Goal: Use online tool/utility: Utilize a website feature to perform a specific function

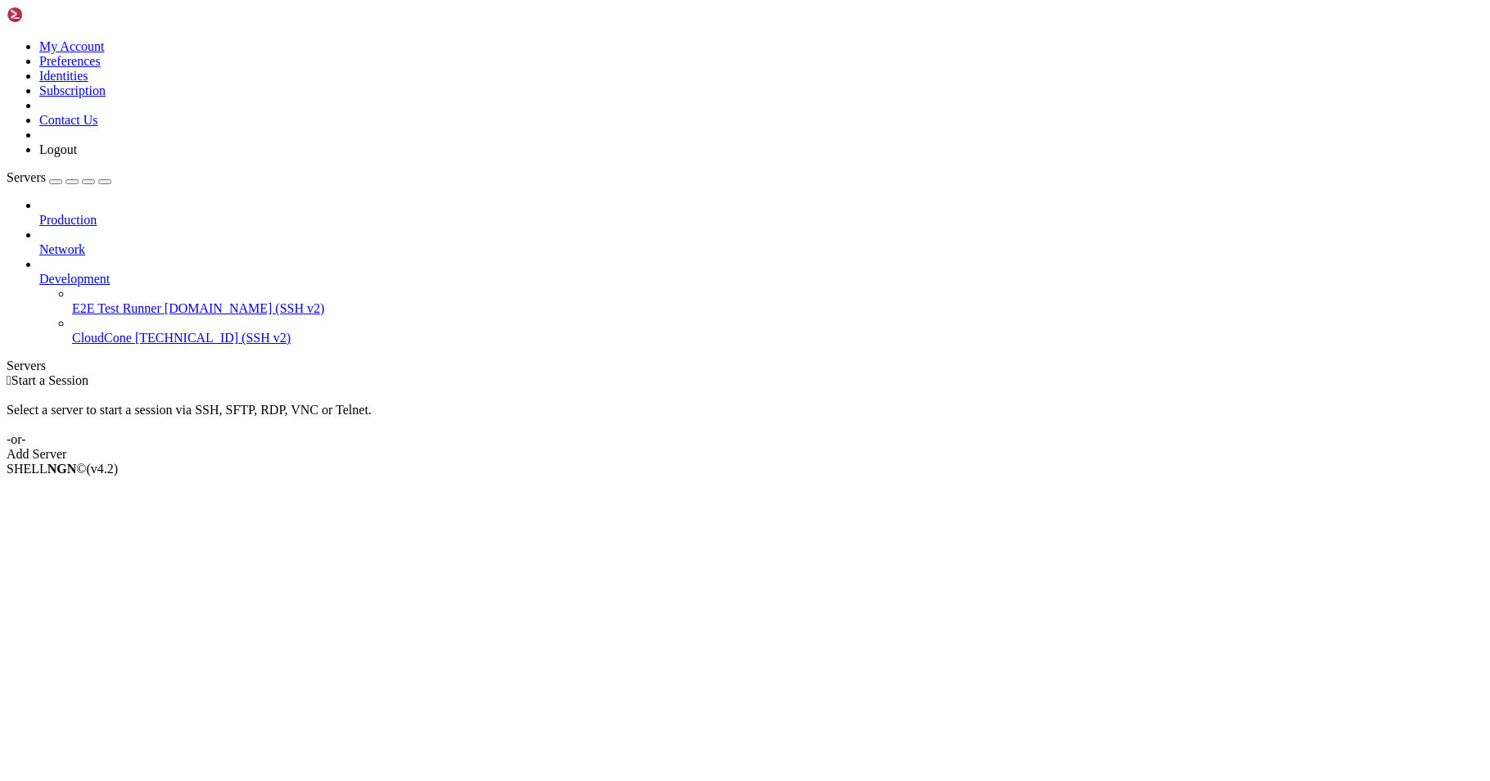
click at [132, 331] on span "CloudCone" at bounding box center [102, 338] width 60 height 14
click at [93, 593] on span "Properties" at bounding box center [65, 600] width 53 height 14
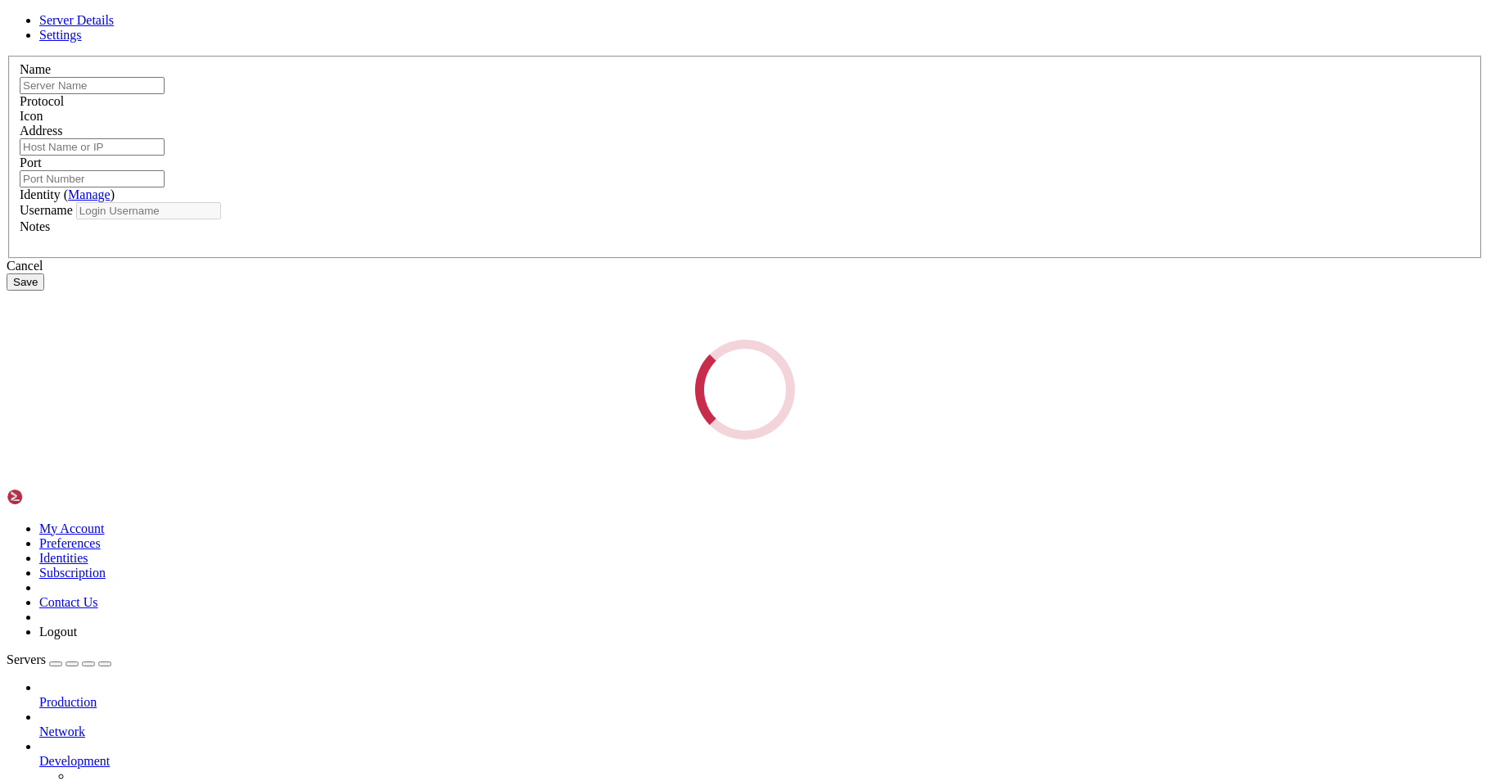
type input "CloudCone"
type input "[TECHNICAL_ID]"
type input "22"
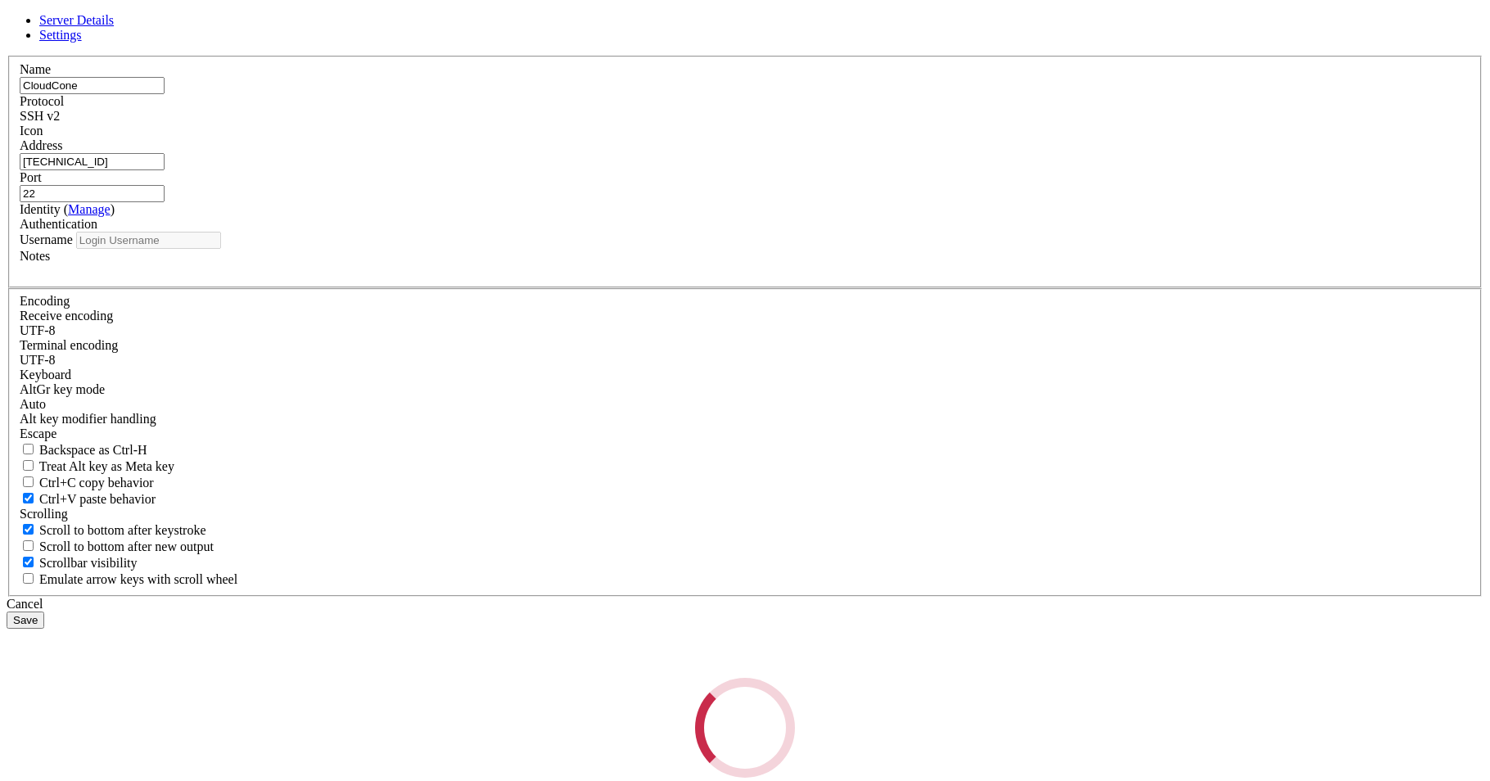
type input "root"
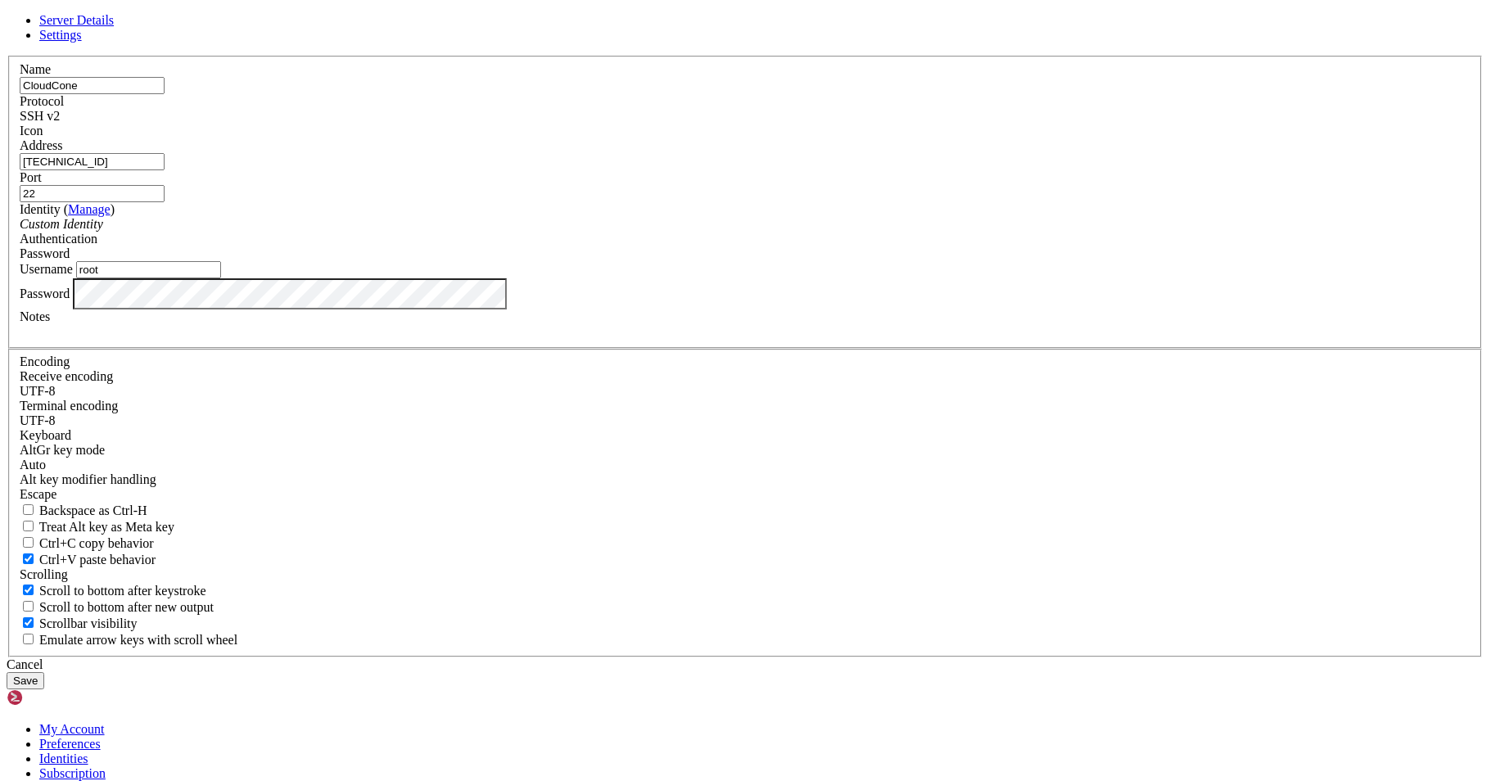
click at [44, 672] on button "Save" at bounding box center [26, 680] width 38 height 17
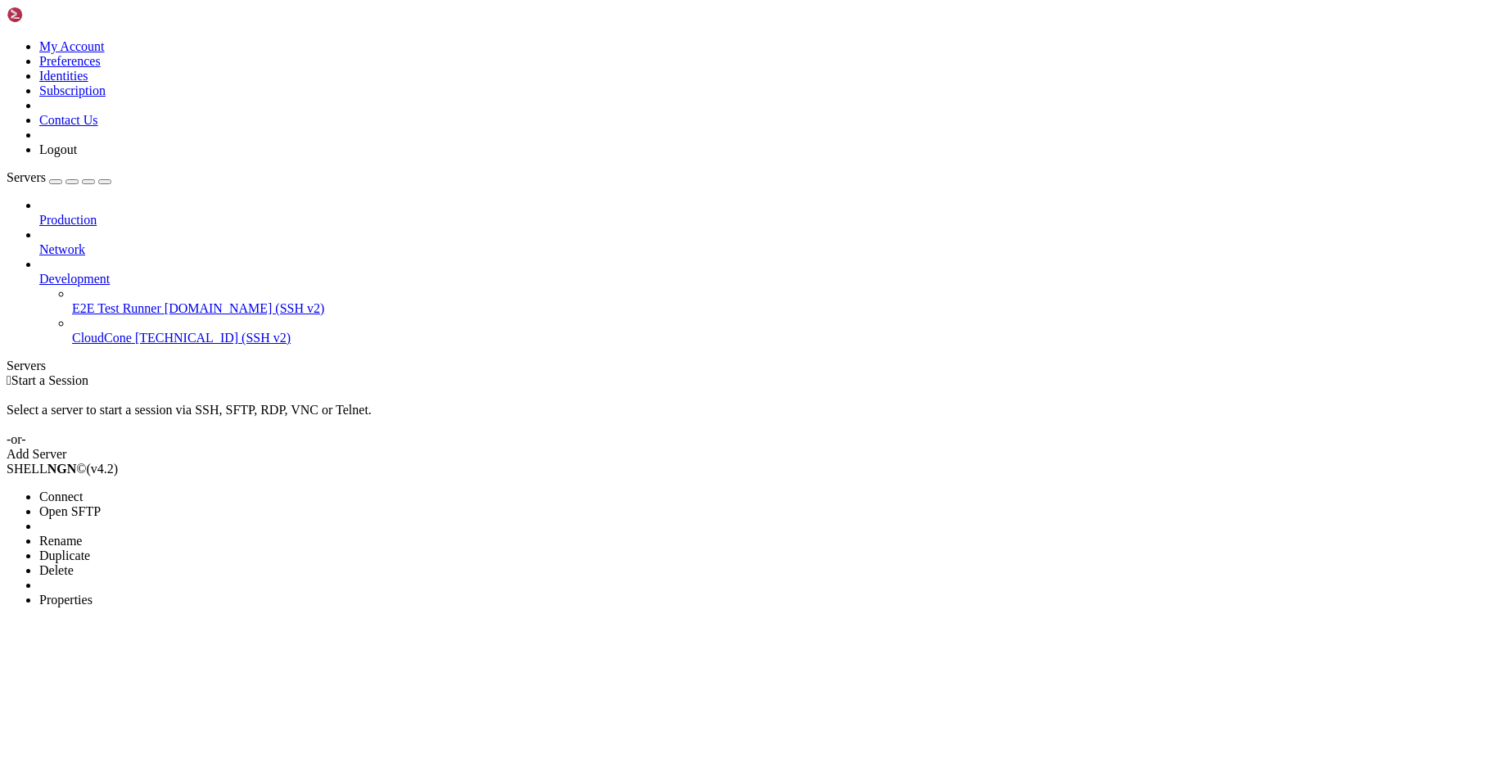
click at [83, 490] on span "Connect" at bounding box center [60, 497] width 43 height 14
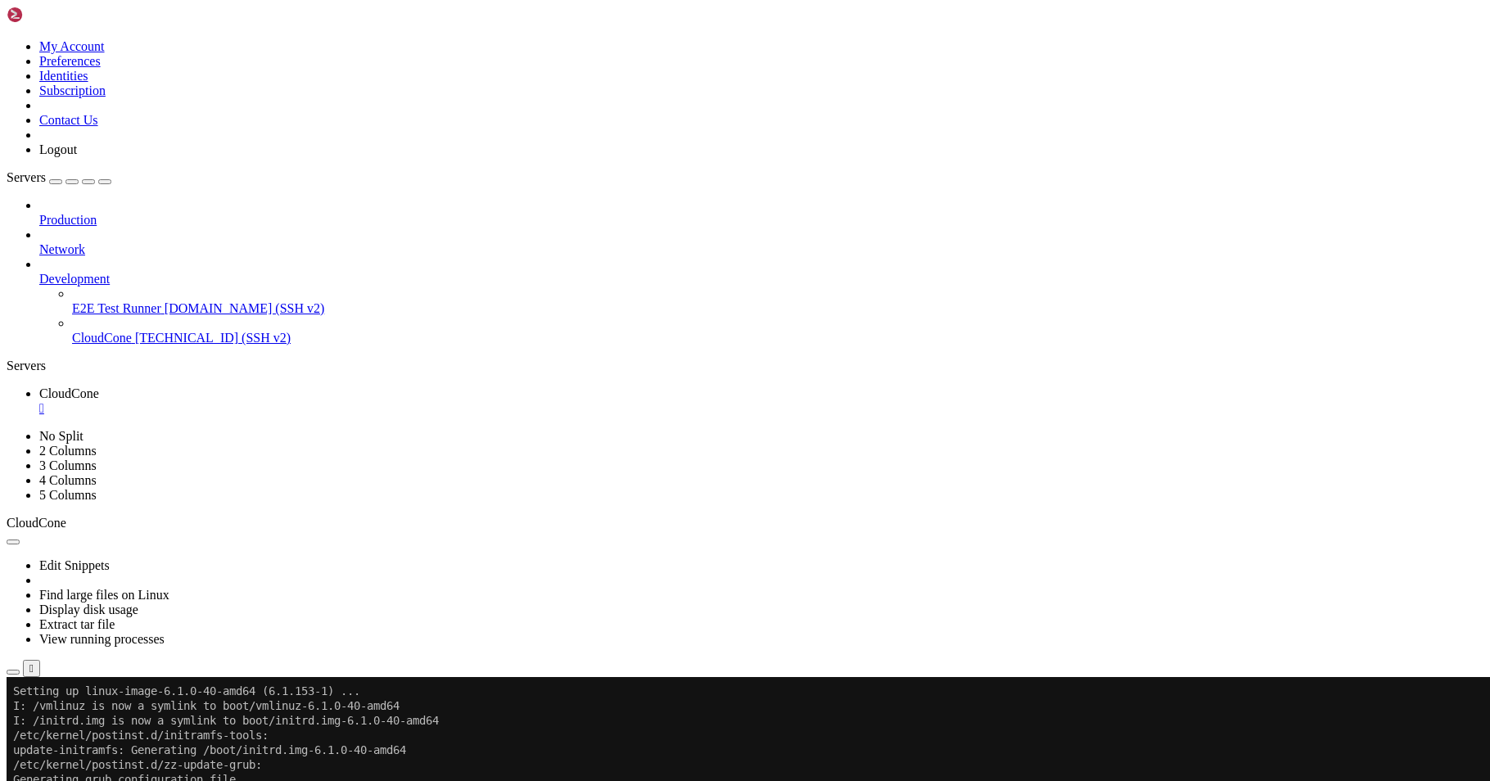
scroll to position [6766, 0]
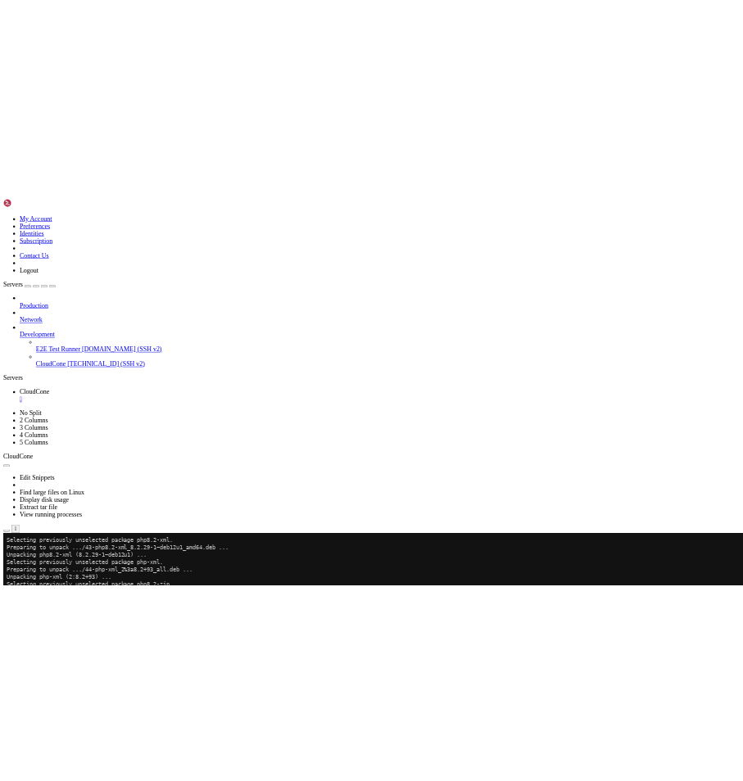
scroll to position [2921, 0]
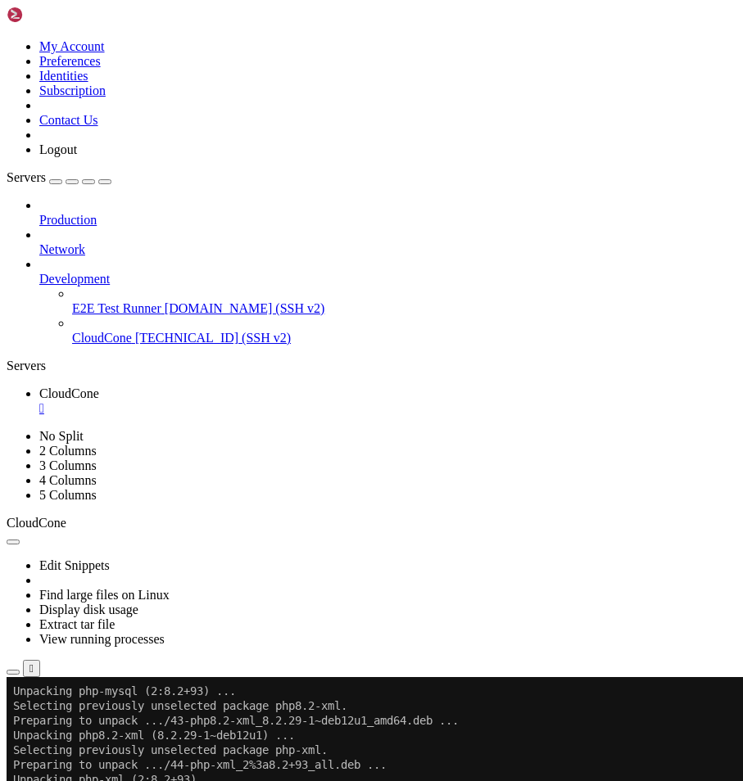
click at [111, 179] on button "button" at bounding box center [104, 181] width 13 height 5
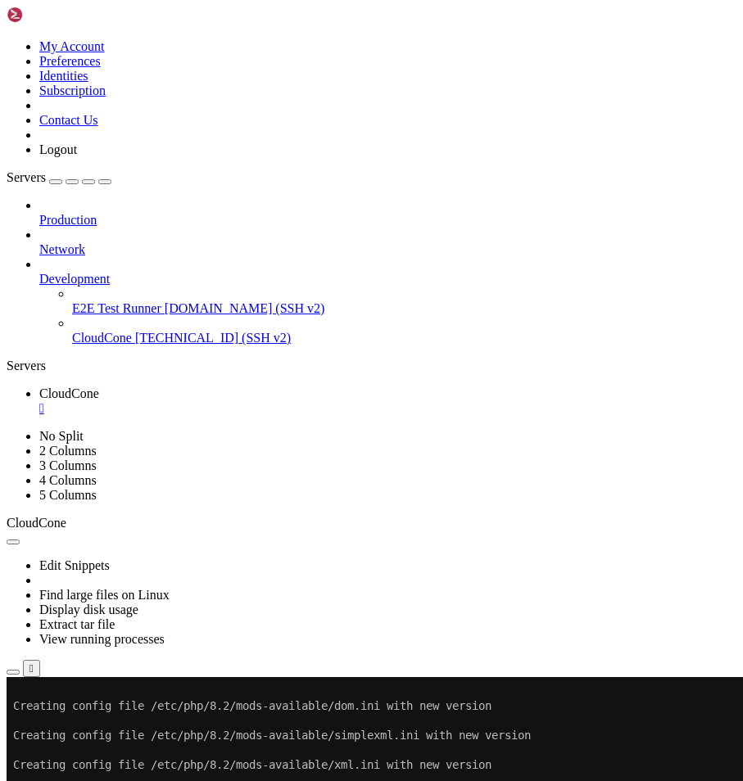
scroll to position [4393, 0]
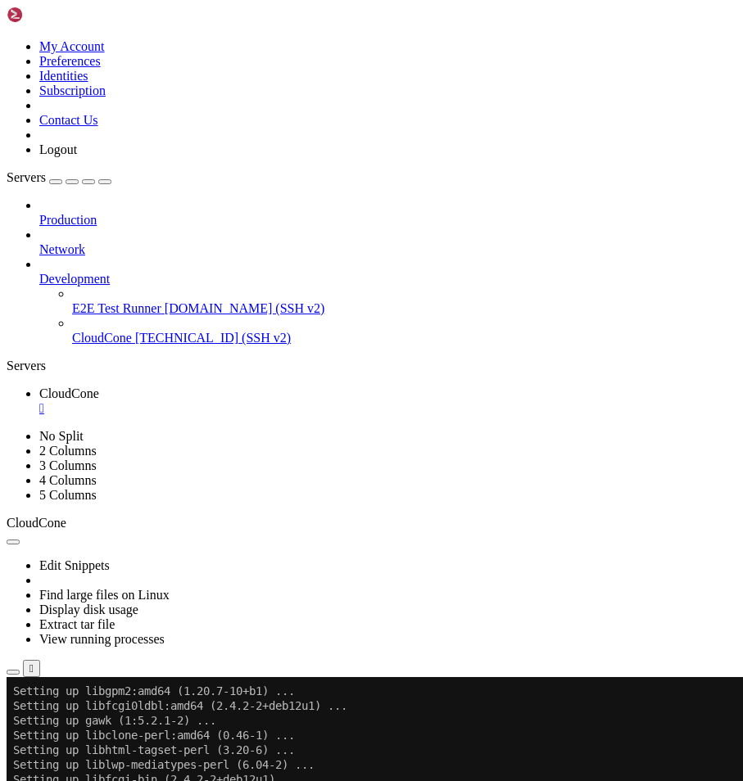
scroll to position [3877, 0]
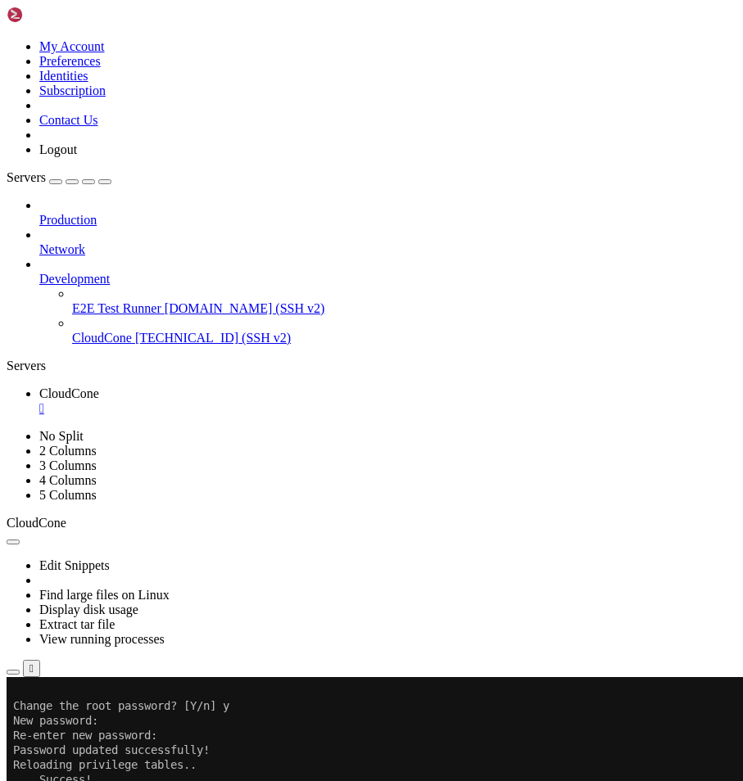
scroll to position [0, 0]
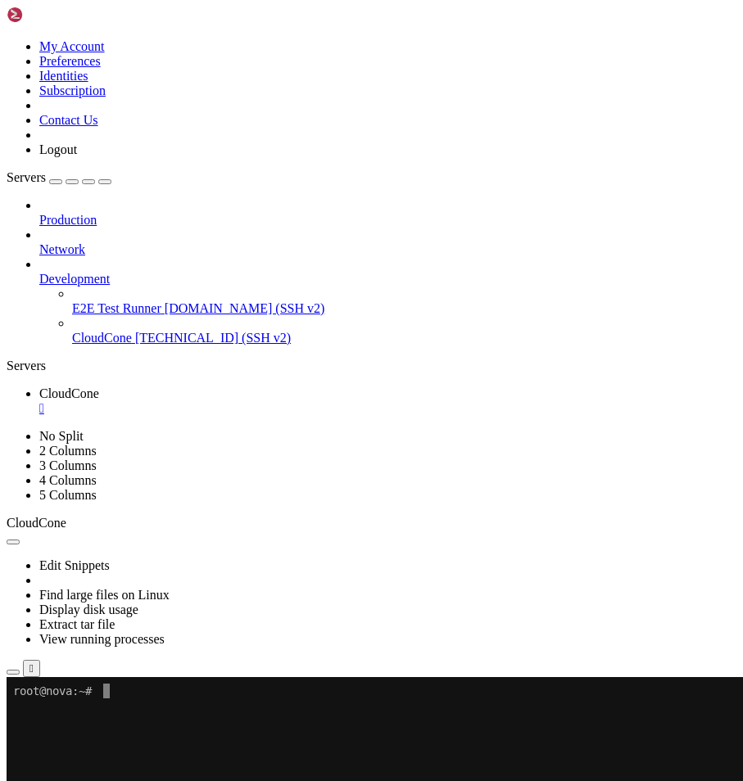
click at [152, 780] on x-row at bounding box center [364, 794] width 703 height 15
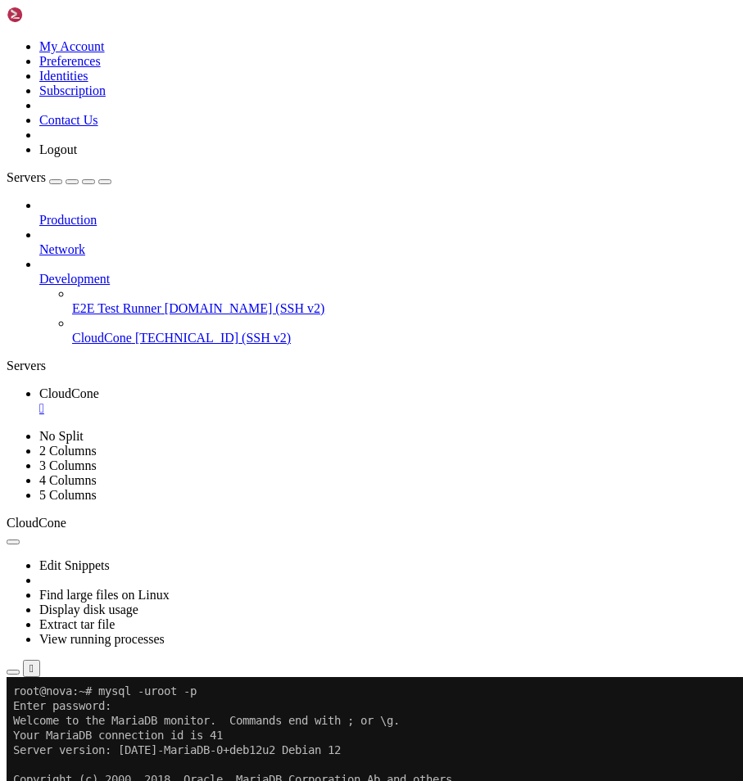
drag, startPoint x: 226, startPoint y: 884, endPoint x: 197, endPoint y: 845, distance: 48.5
drag, startPoint x: 210, startPoint y: 937, endPoint x: 196, endPoint y: 896, distance: 43.2
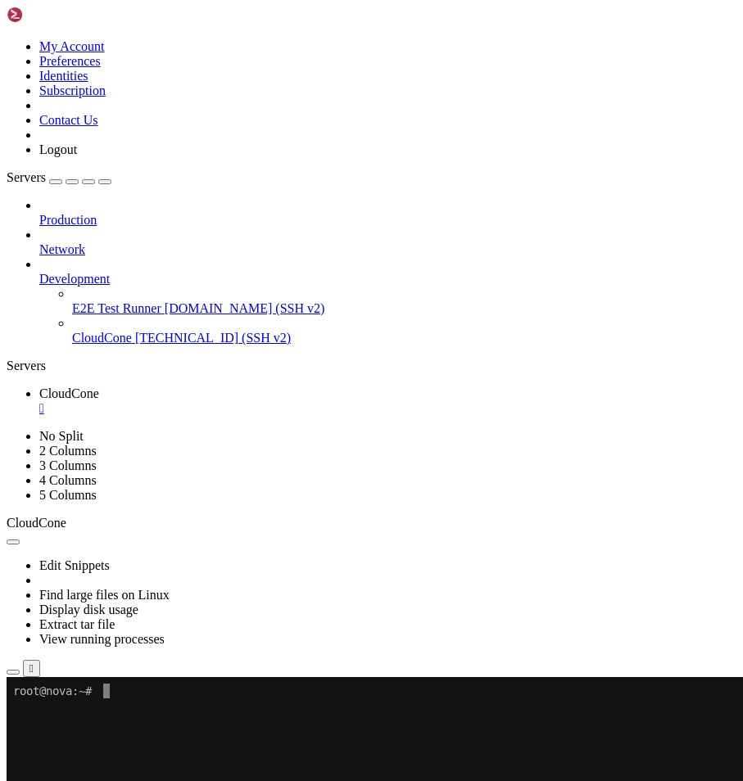
drag, startPoint x: 239, startPoint y: 813, endPoint x: 225, endPoint y: 777, distance: 38.6
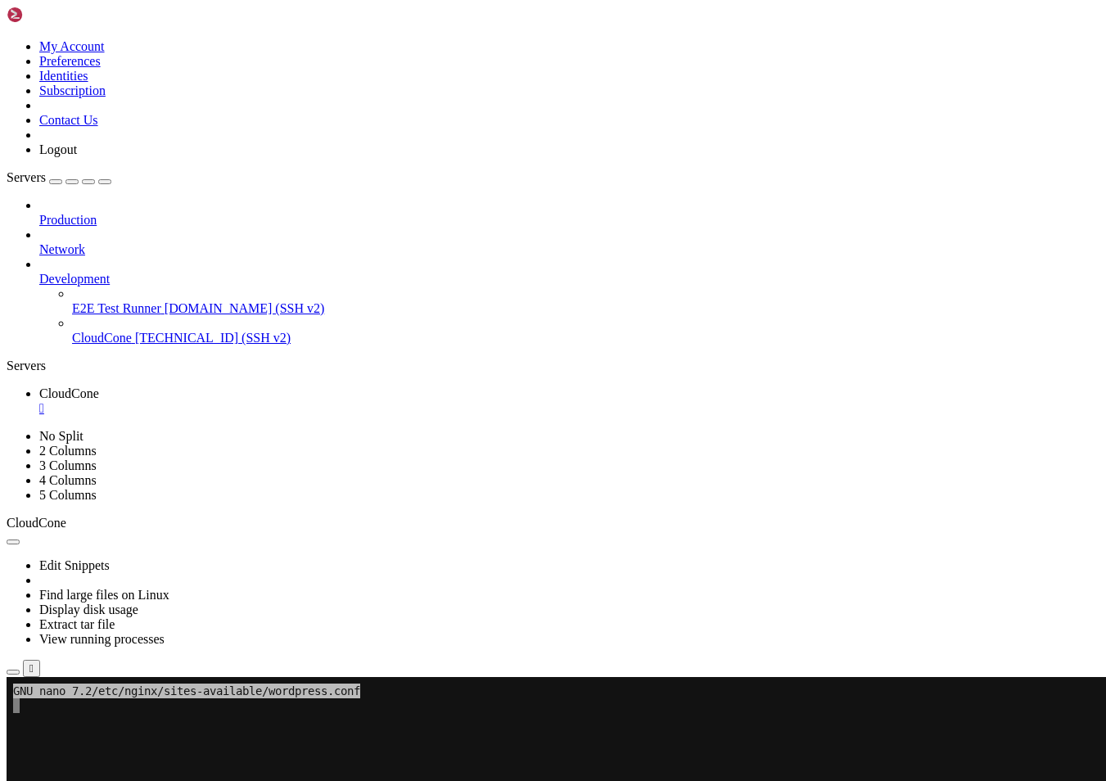
drag, startPoint x: 114, startPoint y: 758, endPoint x: 82, endPoint y: 738, distance: 37.9
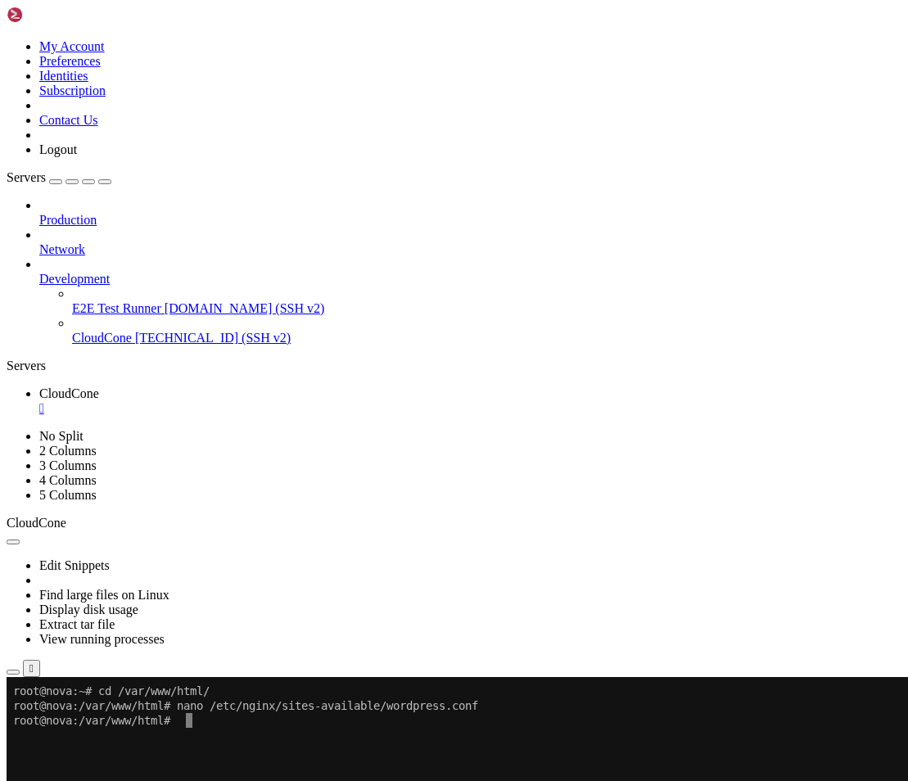
click at [206, 780] on x-row at bounding box center [447, 794] width 869 height 15
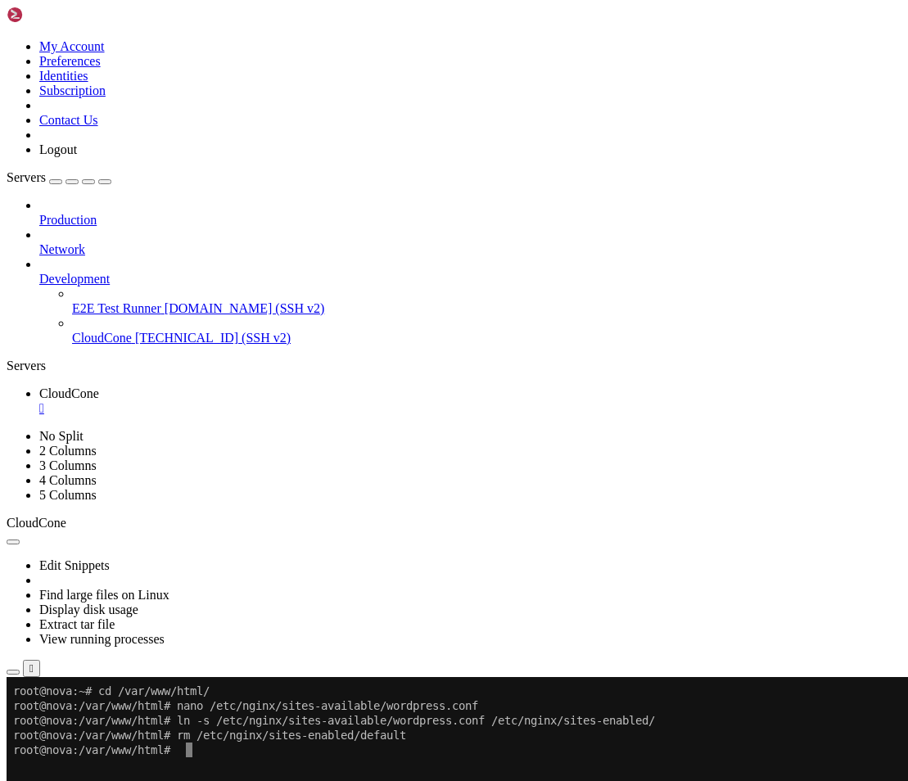
drag, startPoint x: 284, startPoint y: 857, endPoint x: 251, endPoint y: 830, distance: 43.0
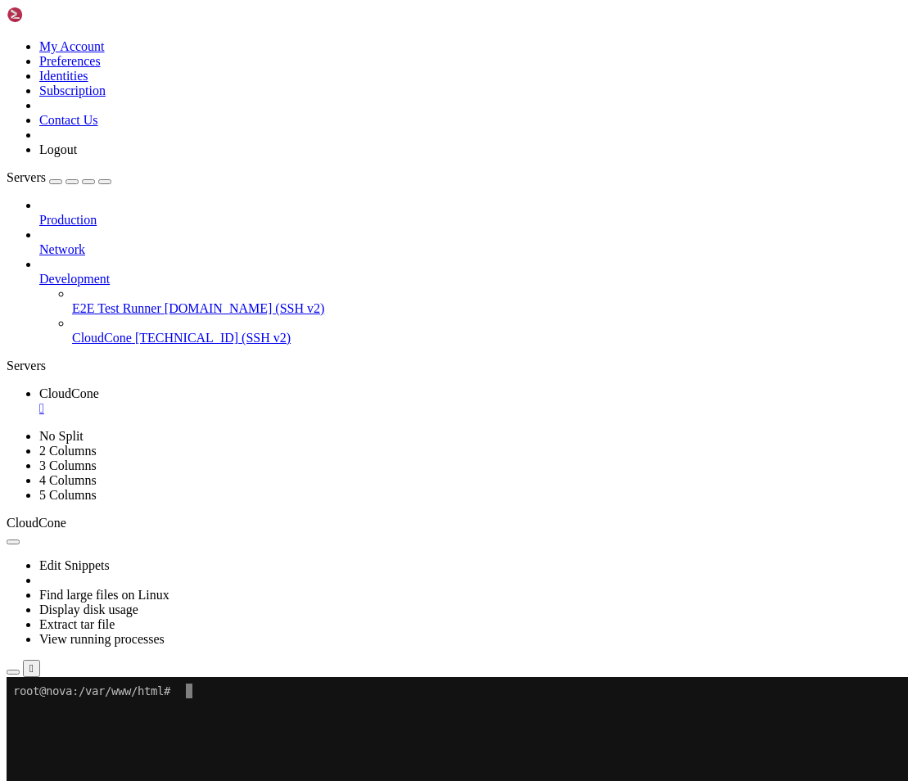
click at [287, 736] on x-row at bounding box center [447, 735] width 869 height 15
click at [283, 766] on x-row at bounding box center [447, 764] width 869 height 15
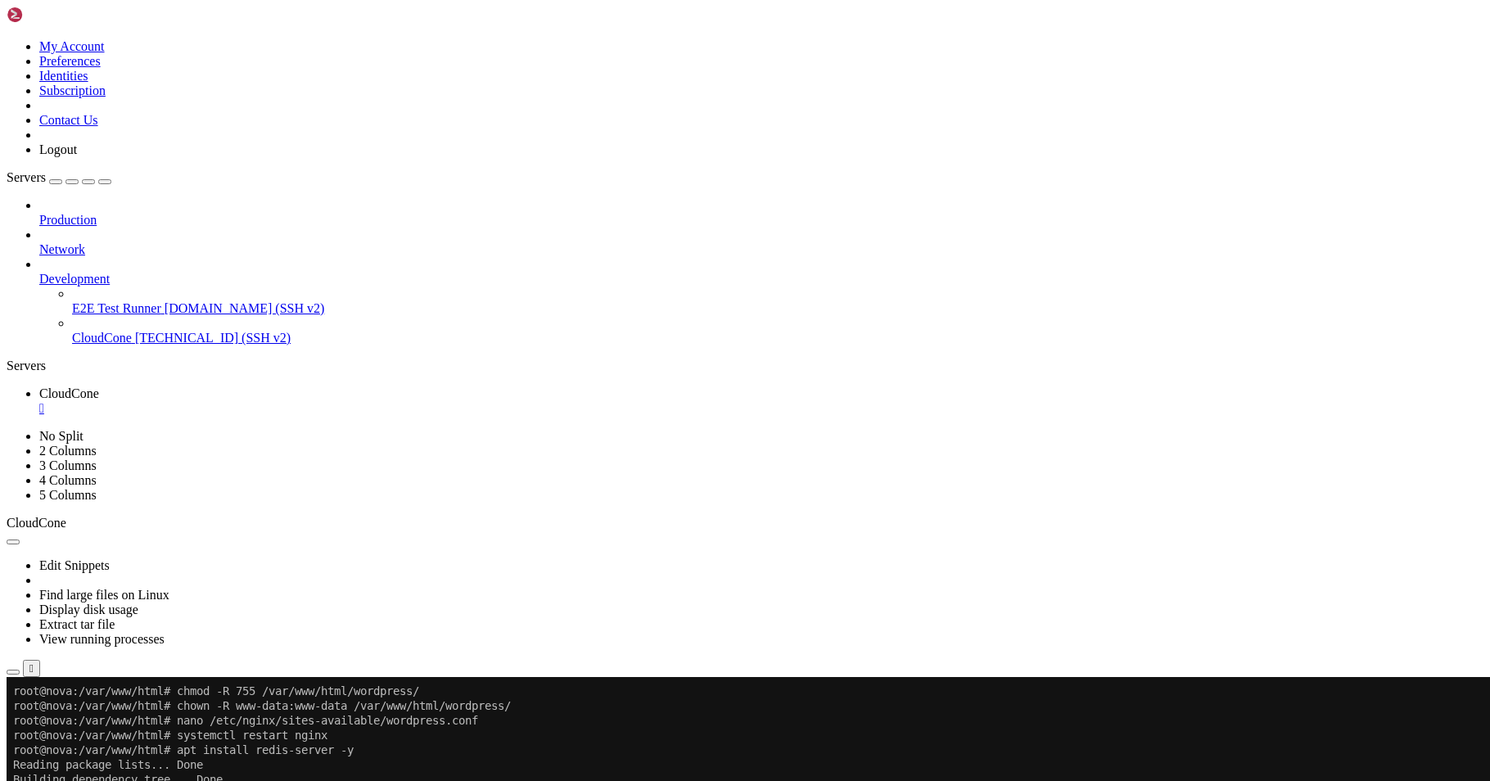
drag, startPoint x: 287, startPoint y: 1335, endPoint x: 268, endPoint y: 1335, distance: 19.7
